Goal: Information Seeking & Learning: Learn about a topic

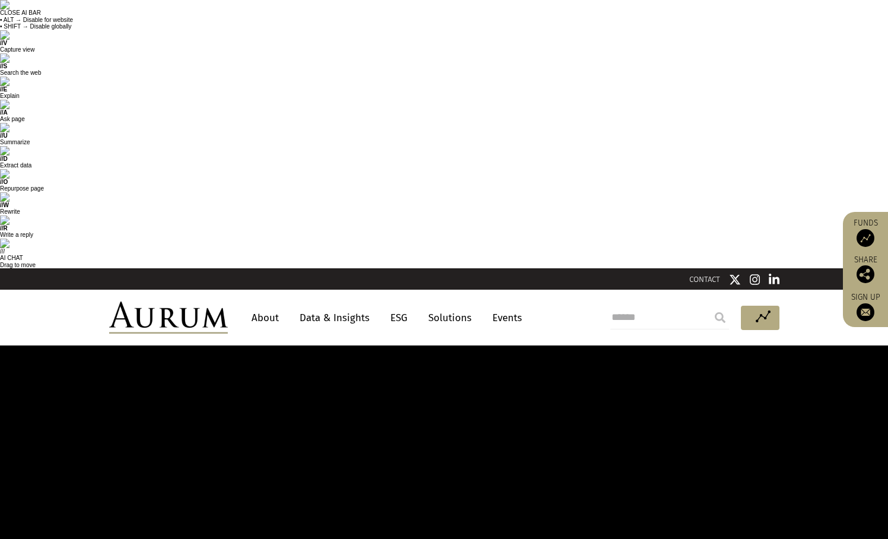
click at [348, 307] on link "Data & Insights" at bounding box center [335, 318] width 82 height 22
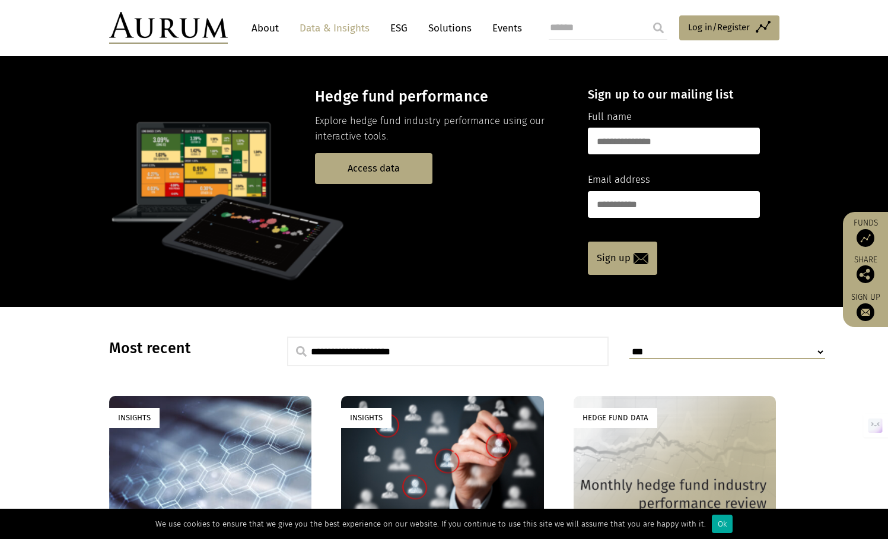
scroll to position [323, 0]
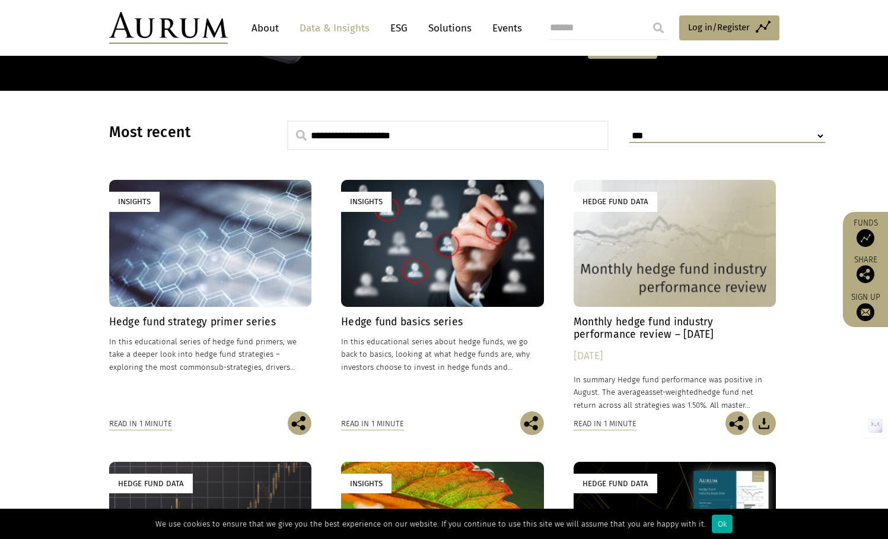
scroll to position [522, 0]
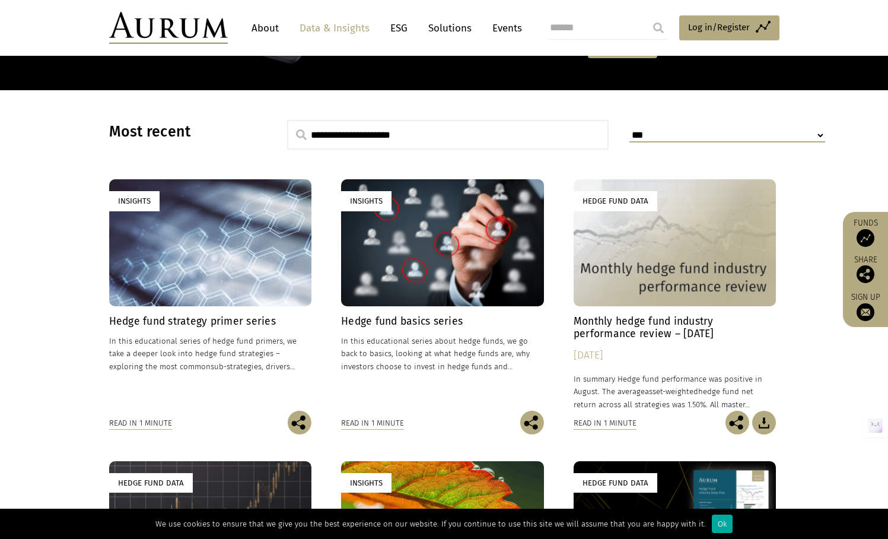
click at [822, 399] on section "**********" at bounding box center [444, 462] width 888 height 744
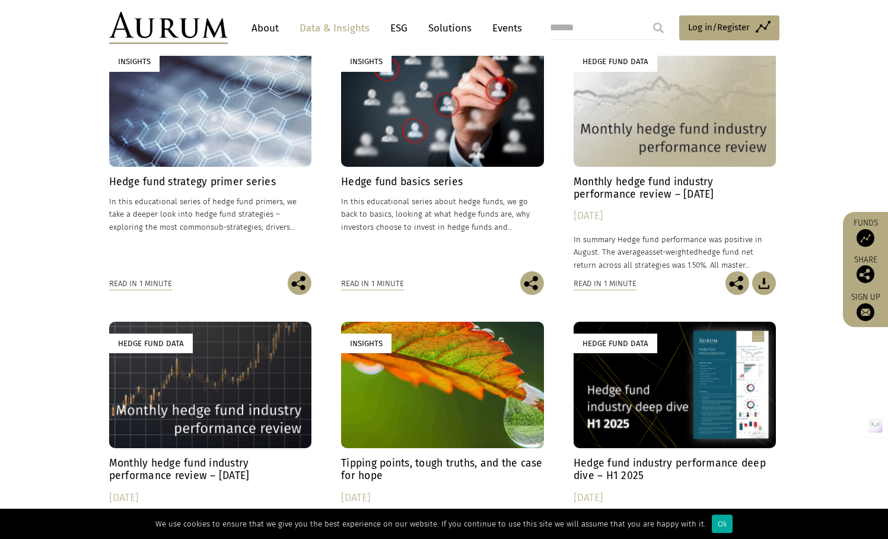
scroll to position [707, 0]
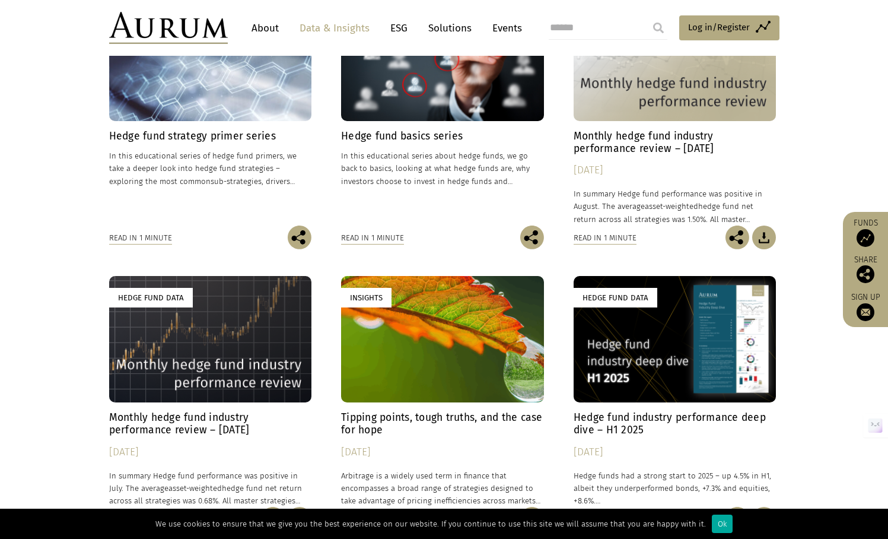
click at [184, 352] on section "**********" at bounding box center [444, 277] width 888 height 744
click at [582, 20] on input "search" at bounding box center [608, 28] width 119 height 24
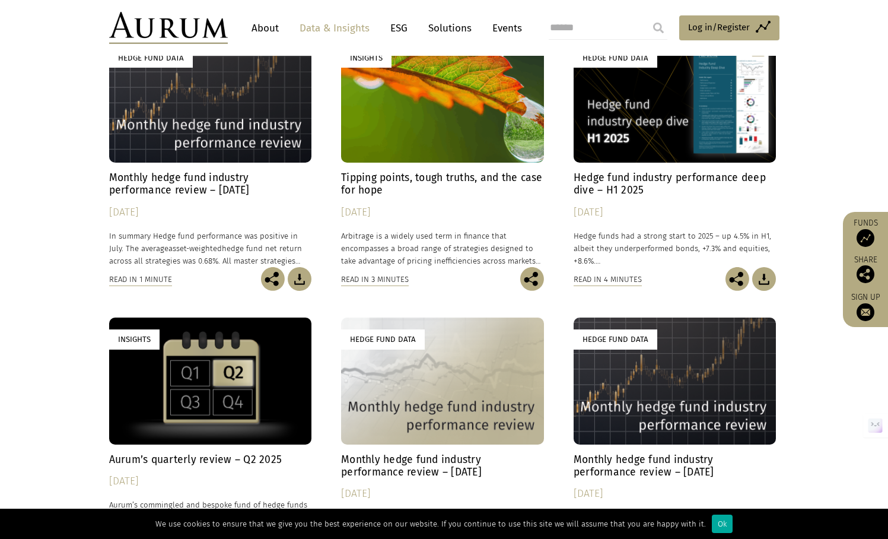
scroll to position [1054, 0]
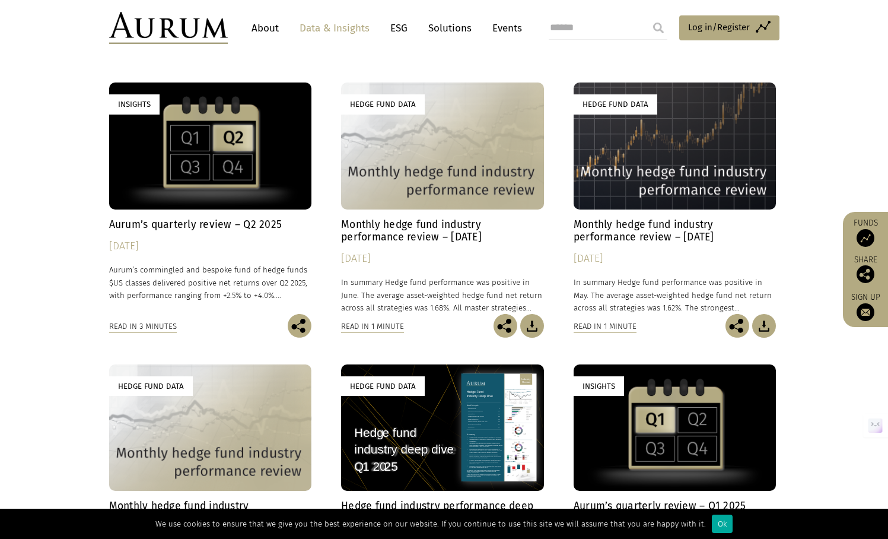
scroll to position [1270, 0]
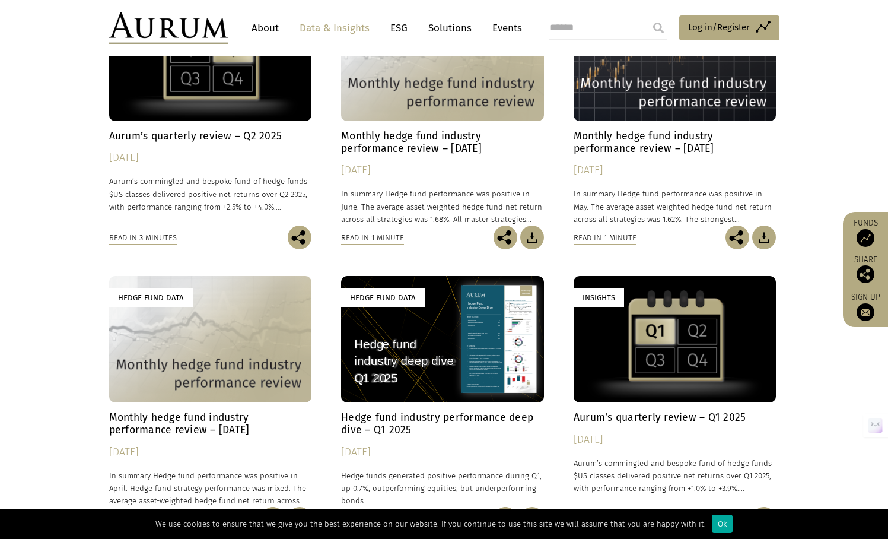
click at [577, 23] on input "search" at bounding box center [608, 28] width 119 height 24
type input "****"
click at [647, 16] on input "submit" at bounding box center [659, 28] width 24 height 24
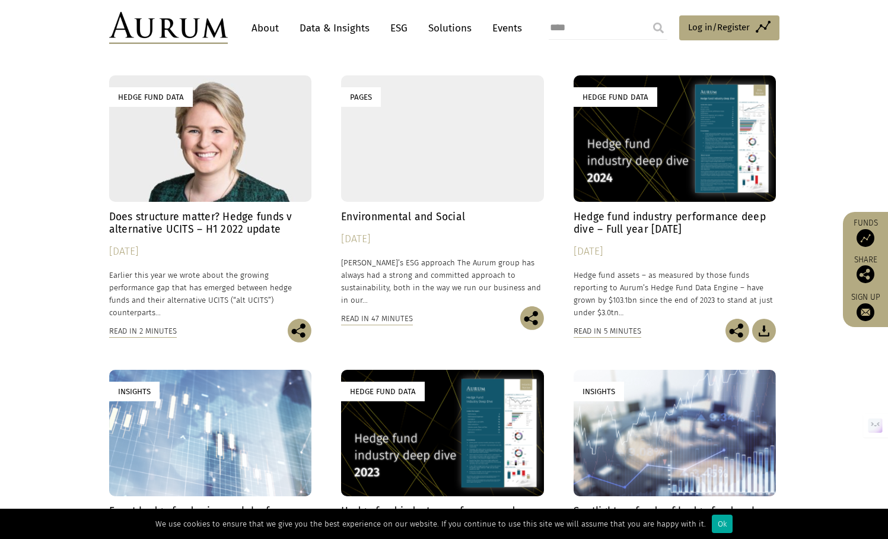
scroll to position [737, 0]
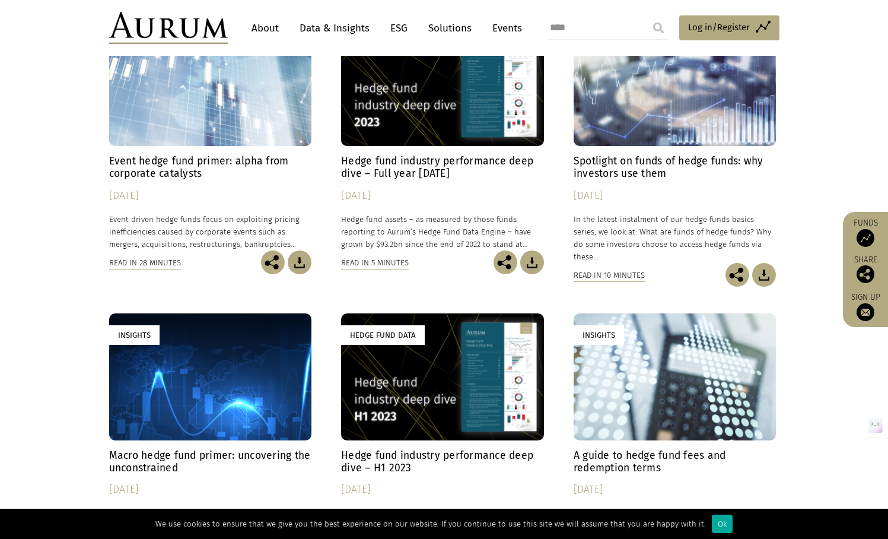
scroll to position [1048, 0]
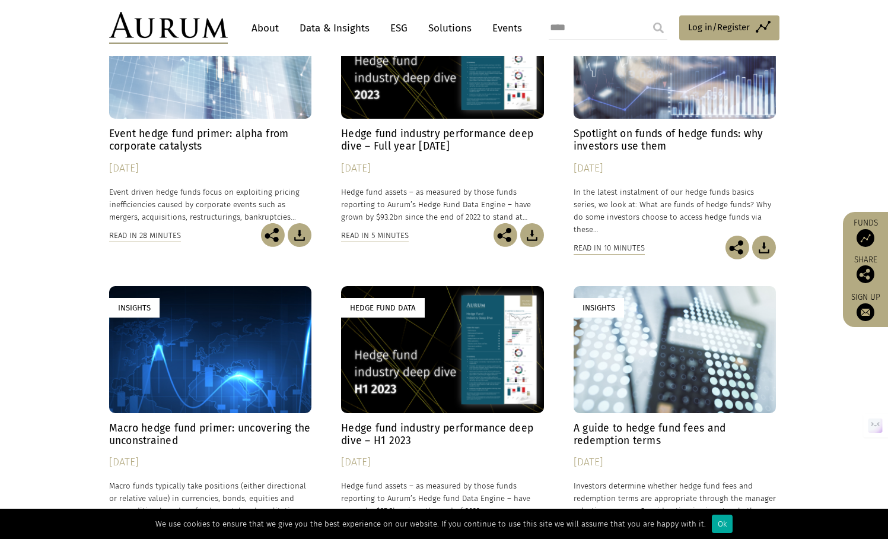
click at [303, 517] on img at bounding box center [300, 529] width 24 height 24
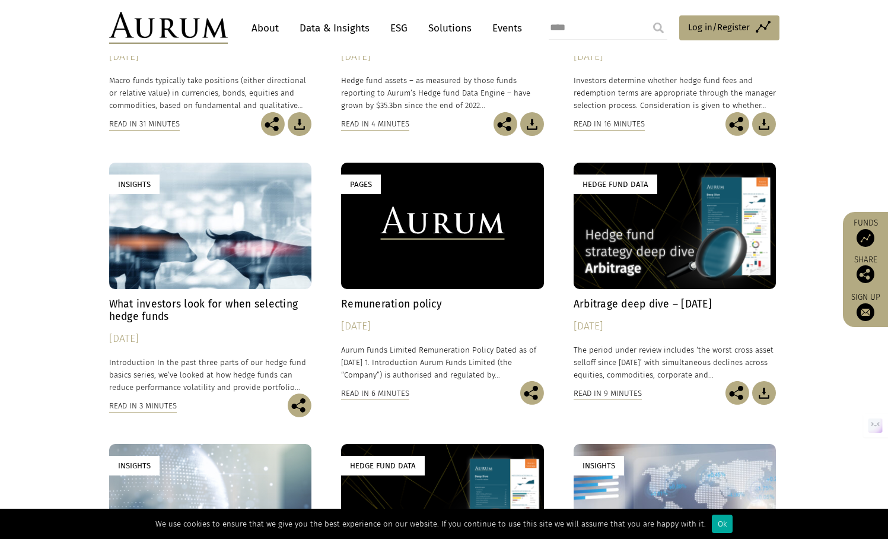
scroll to position [1460, 0]
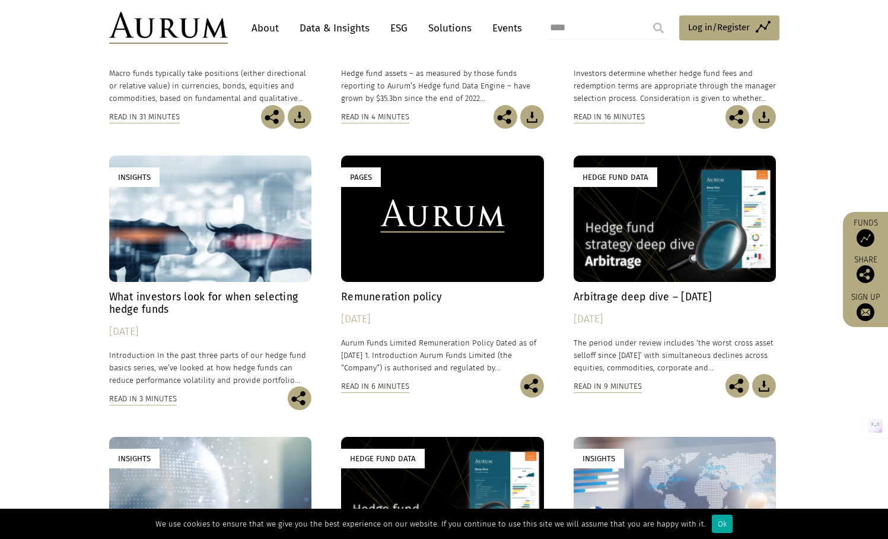
click at [850, 442] on div "Hedge Fund Data Hedge fund industry performance deep dive – Full year 2022 27/0…" at bounding box center [444, 411] width 888 height 2841
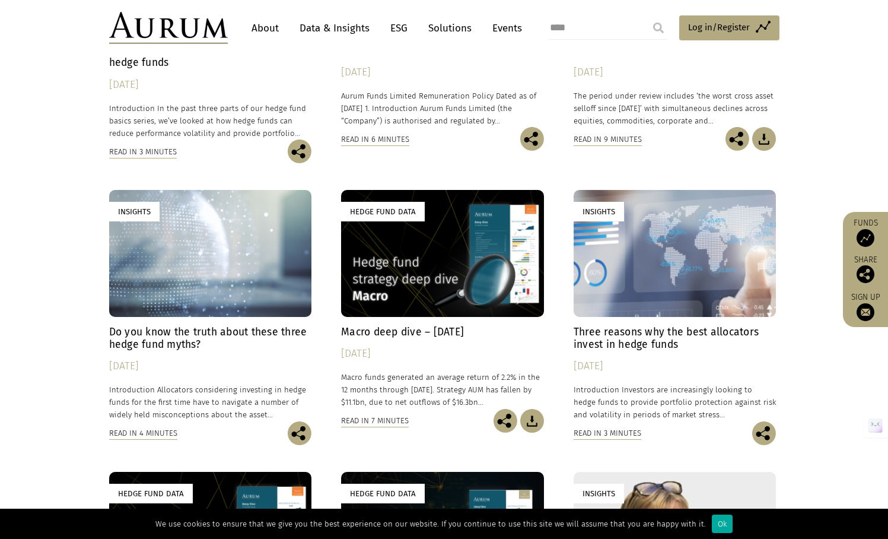
scroll to position [1778, 0]
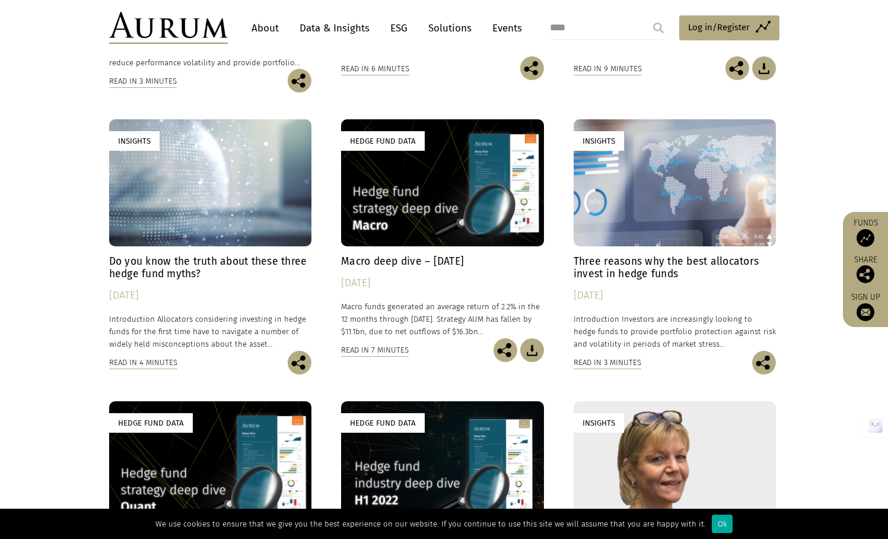
click at [319, 383] on div "Hedge Fund Data Hedge fund industry performance deep dive – Full year 2022 27/0…" at bounding box center [444, 94] width 694 height 2841
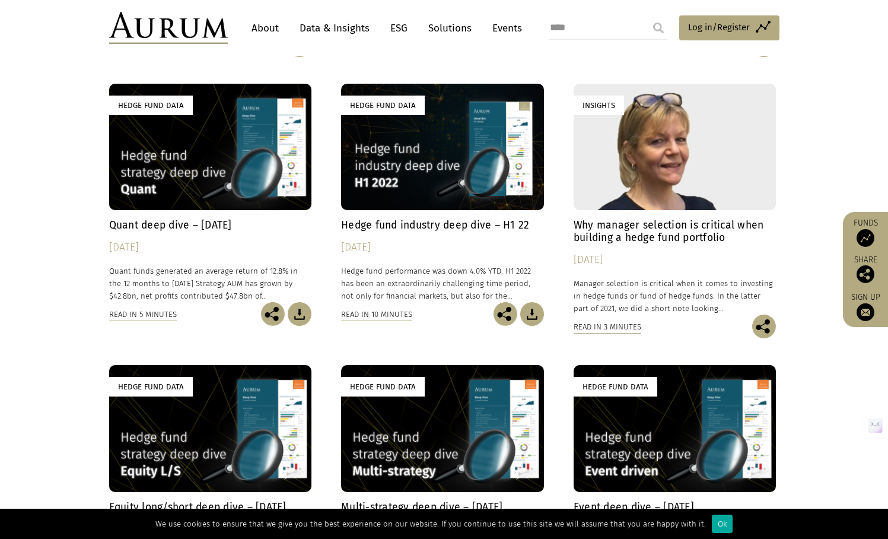
scroll to position [2096, 0]
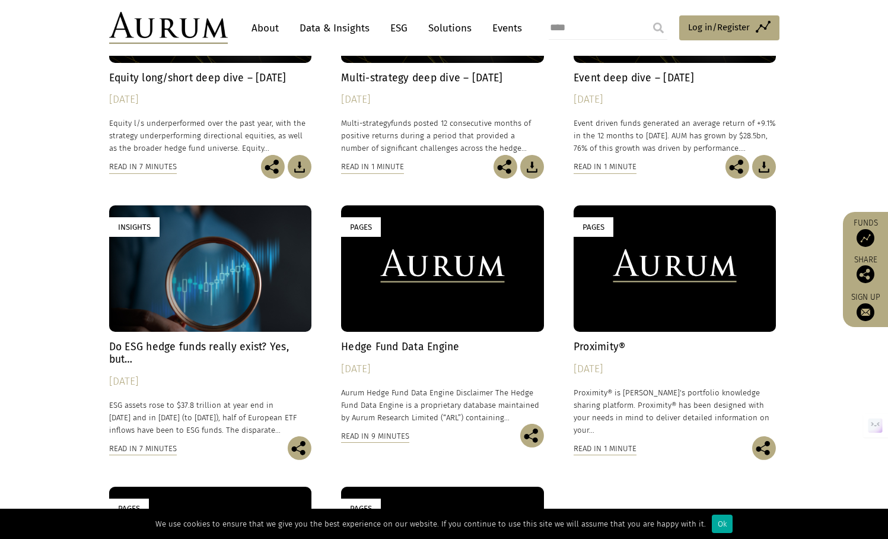
scroll to position [2510, 0]
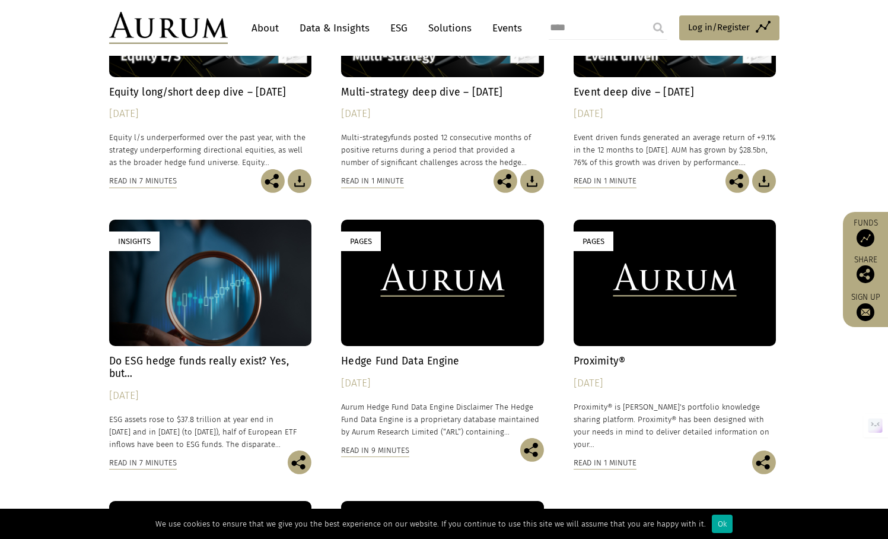
click at [431, 355] on h4 "Hedge Fund Data Engine" at bounding box center [442, 361] width 203 height 12
